Goal: Navigation & Orientation: Find specific page/section

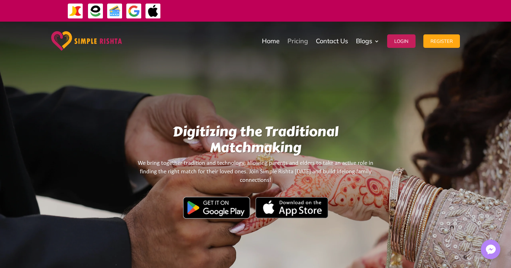
click at [299, 44] on link "Pricing" at bounding box center [297, 40] width 21 height 35
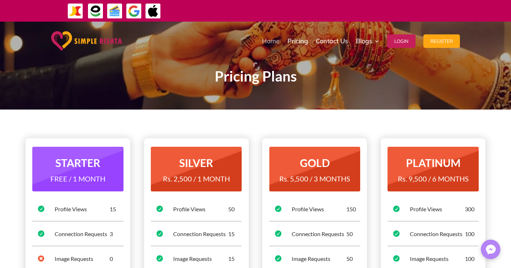
click at [271, 39] on link "Home" at bounding box center [271, 40] width 18 height 35
